Goal: Information Seeking & Learning: Learn about a topic

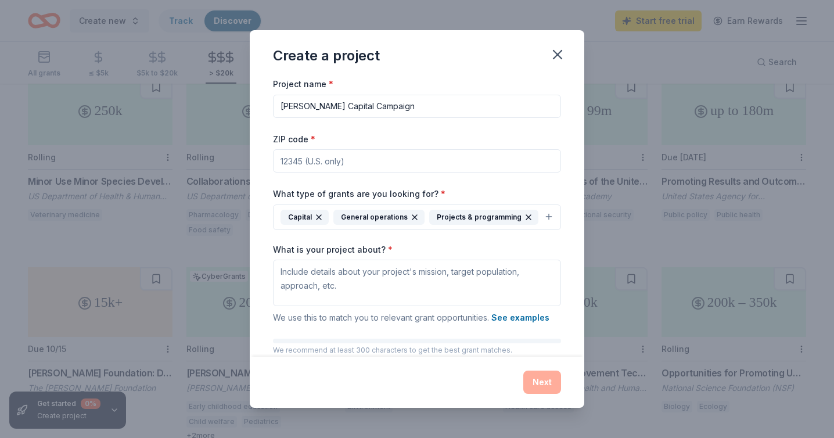
scroll to position [59, 0]
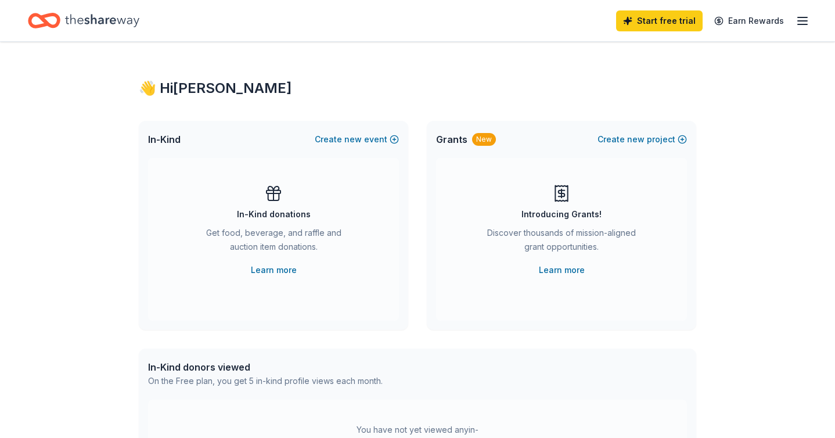
click at [798, 19] on icon "button" at bounding box center [803, 21] width 14 height 14
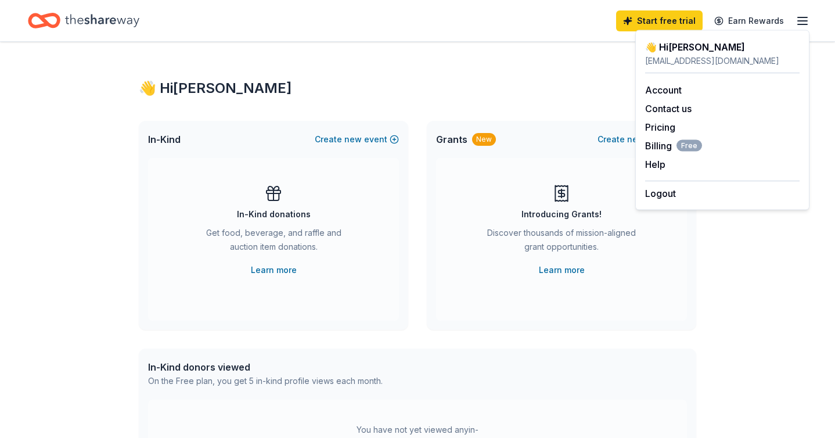
click at [114, 20] on icon "Home" at bounding box center [102, 20] width 74 height 13
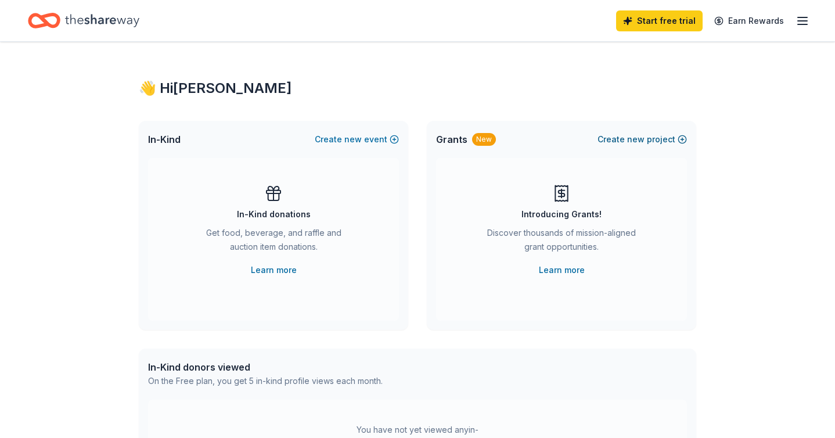
click at [644, 137] on span "new" at bounding box center [635, 139] width 17 height 14
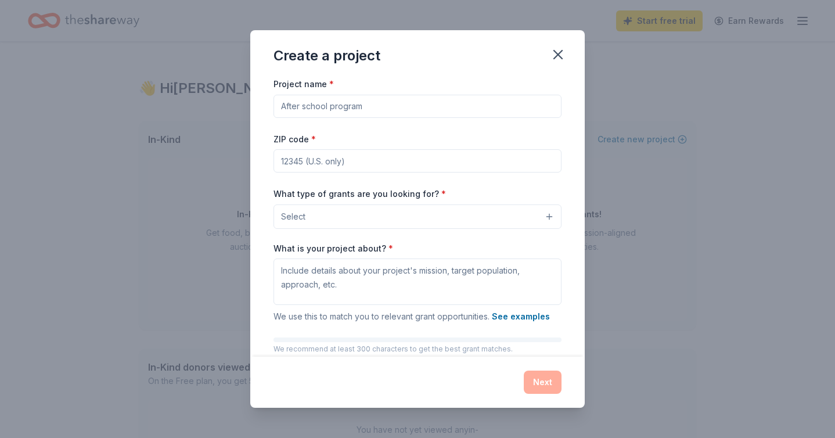
click at [336, 107] on input "Project name *" at bounding box center [418, 106] width 288 height 23
click at [562, 56] on icon "button" at bounding box center [558, 54] width 16 height 16
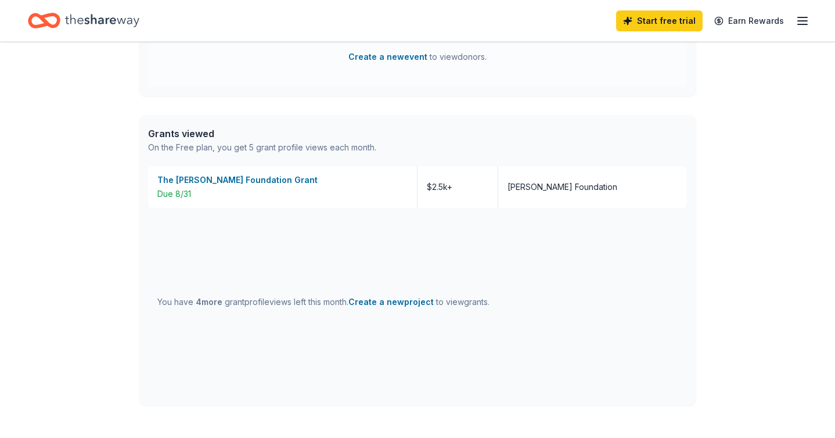
scroll to position [411, 0]
click at [800, 18] on icon "button" at bounding box center [803, 21] width 14 height 14
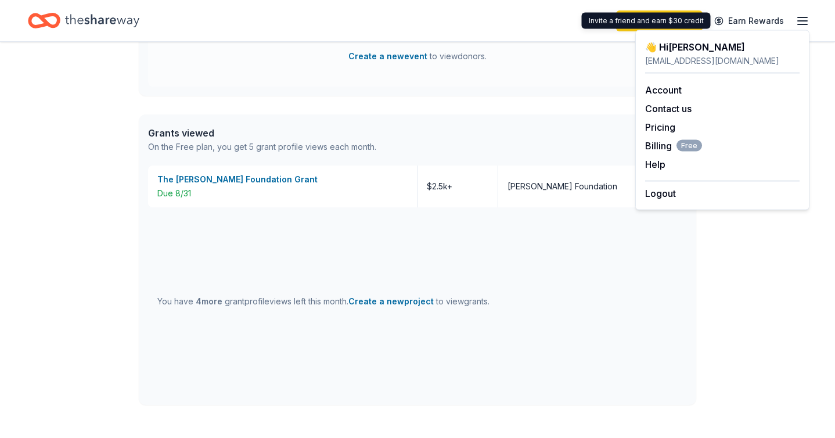
click at [549, 134] on div "Grants viewed On the Free plan, you get 5 grant profile views each month." at bounding box center [418, 139] width 558 height 51
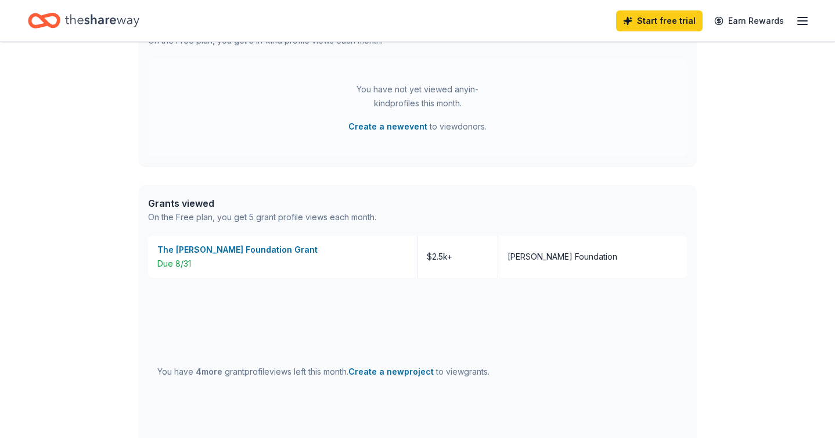
scroll to position [0, 0]
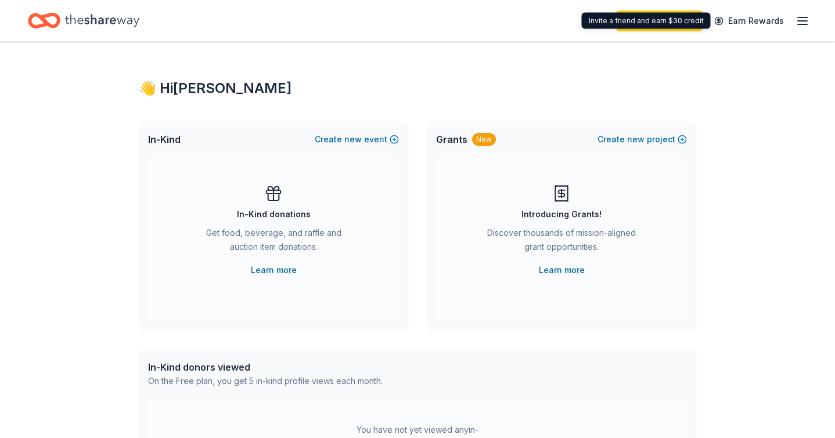
click at [799, 23] on icon "button" at bounding box center [803, 21] width 14 height 14
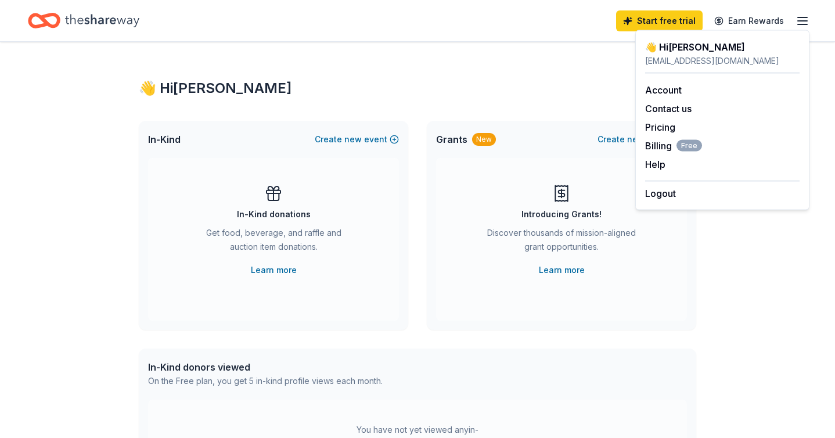
click at [533, 190] on div "Introducing Grants! Discover thousands of mission-aligned grant opportunities. …" at bounding box center [561, 230] width 204 height 93
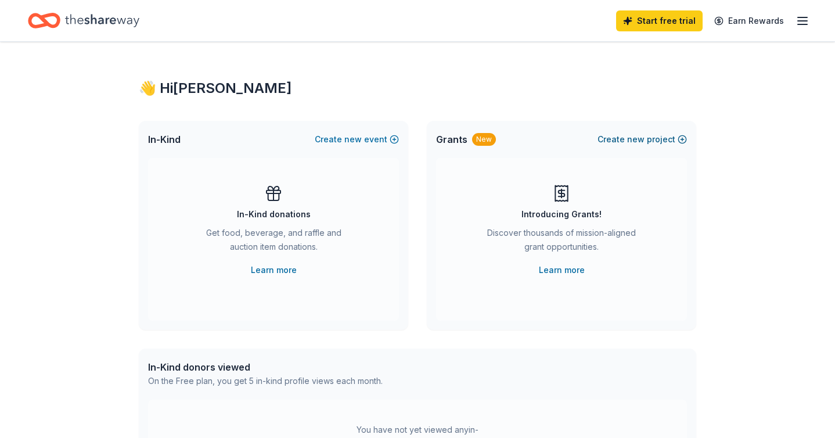
click at [646, 139] on button "Create new project" at bounding box center [642, 139] width 89 height 14
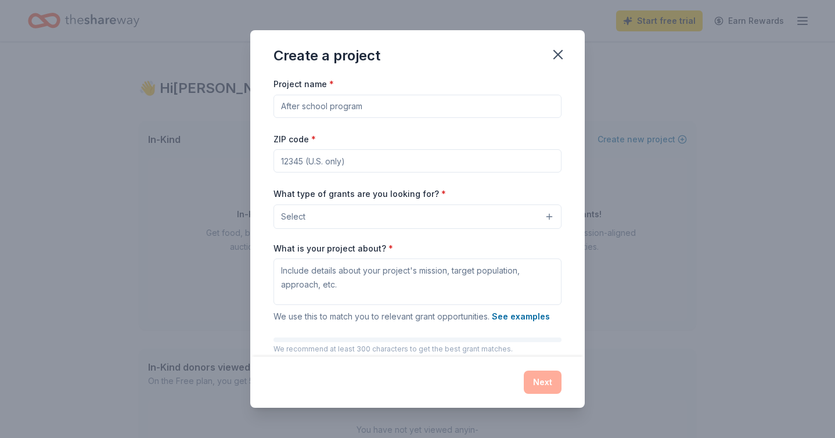
scroll to position [58, 0]
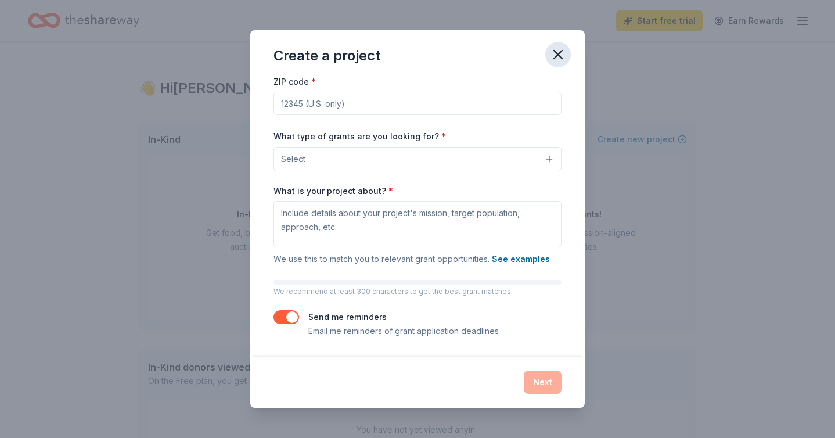
click at [558, 56] on icon "button" at bounding box center [558, 54] width 16 height 16
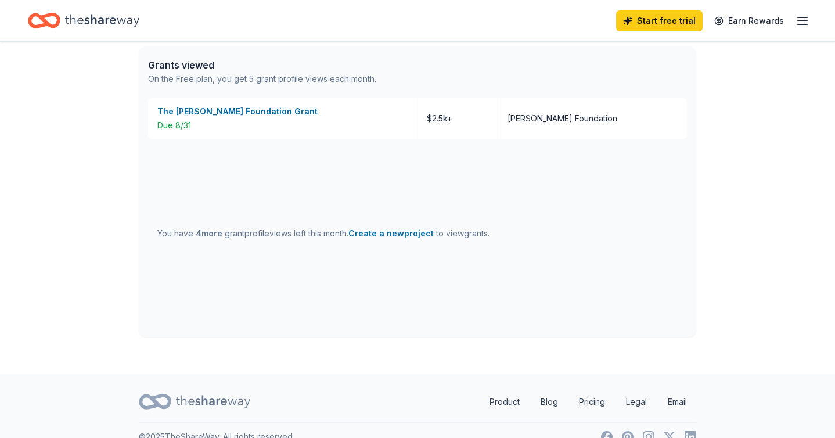
scroll to position [498, 0]
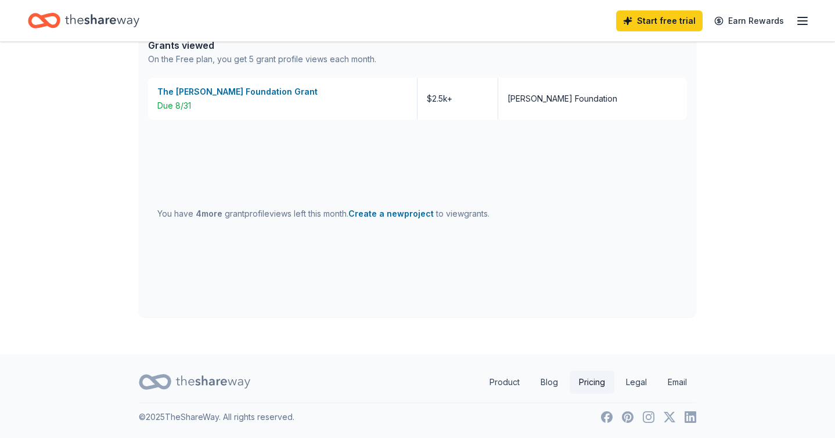
click at [588, 383] on link "Pricing" at bounding box center [592, 382] width 45 height 23
